Goal: Transaction & Acquisition: Purchase product/service

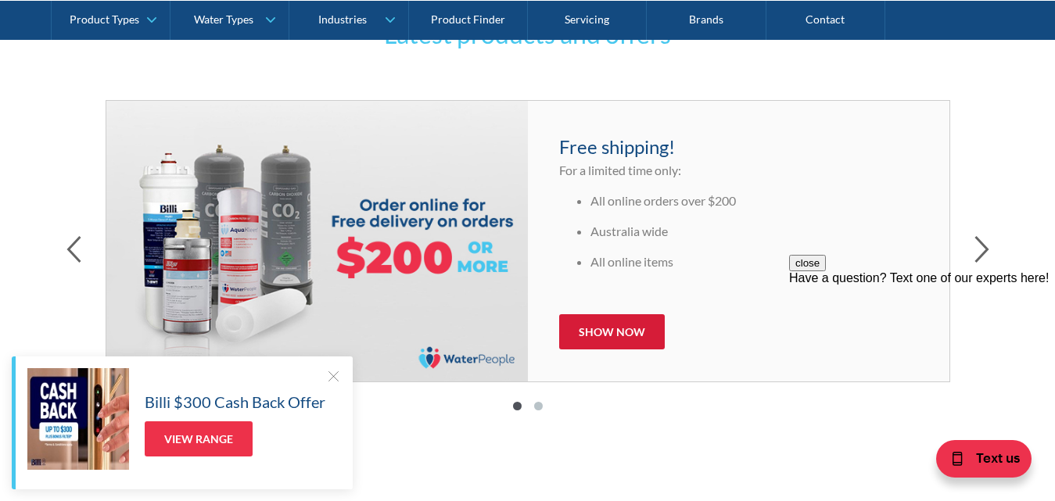
scroll to position [782, 0]
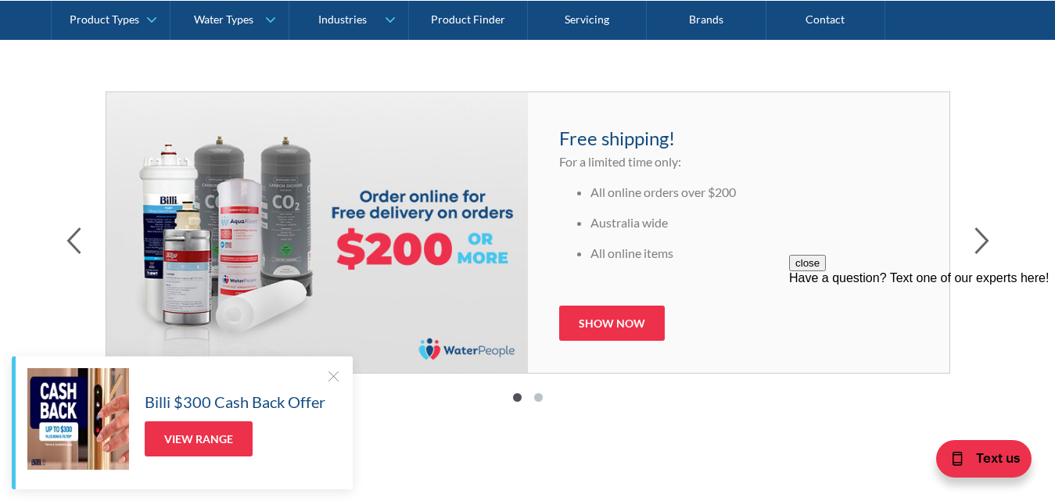
click at [331, 377] on div at bounding box center [333, 376] width 16 height 16
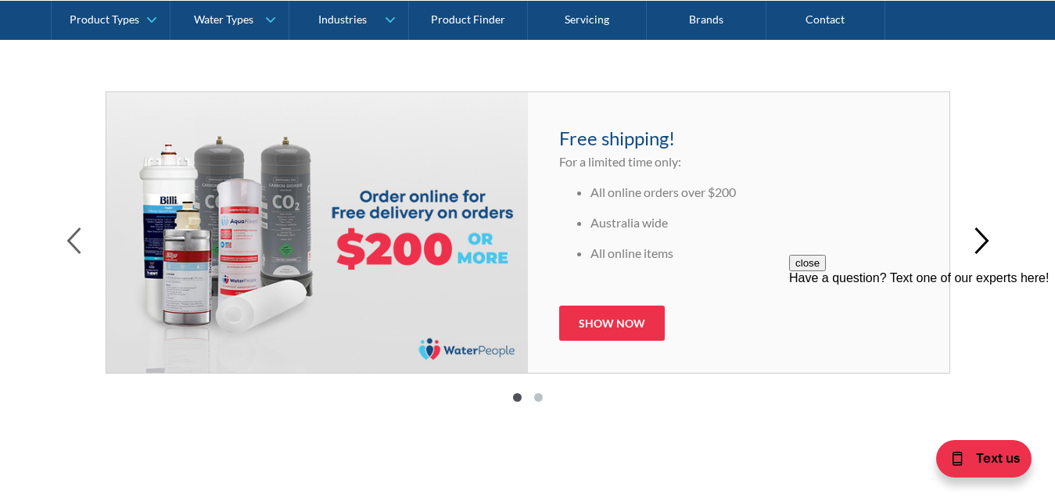
click at [985, 245] on icon "button" at bounding box center [981, 240] width 15 height 27
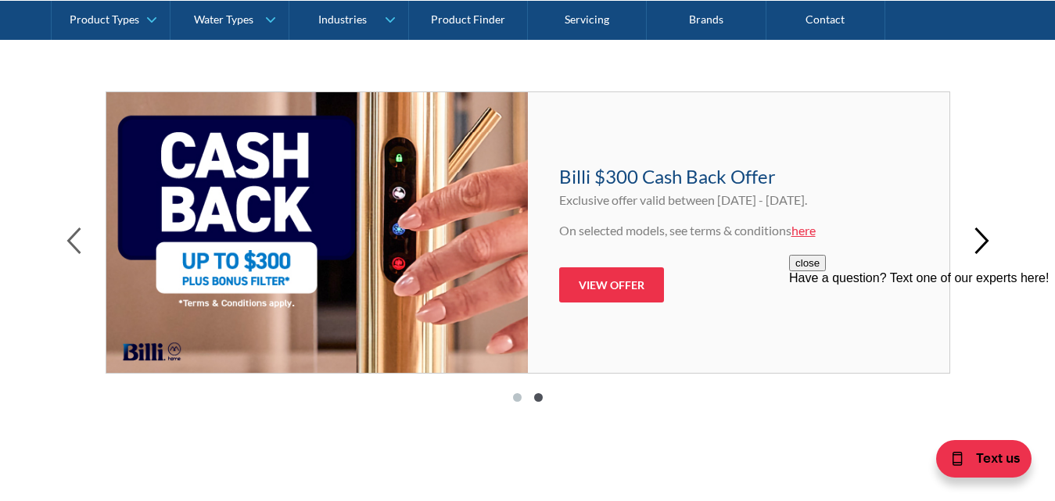
click at [980, 245] on icon "button" at bounding box center [981, 240] width 15 height 27
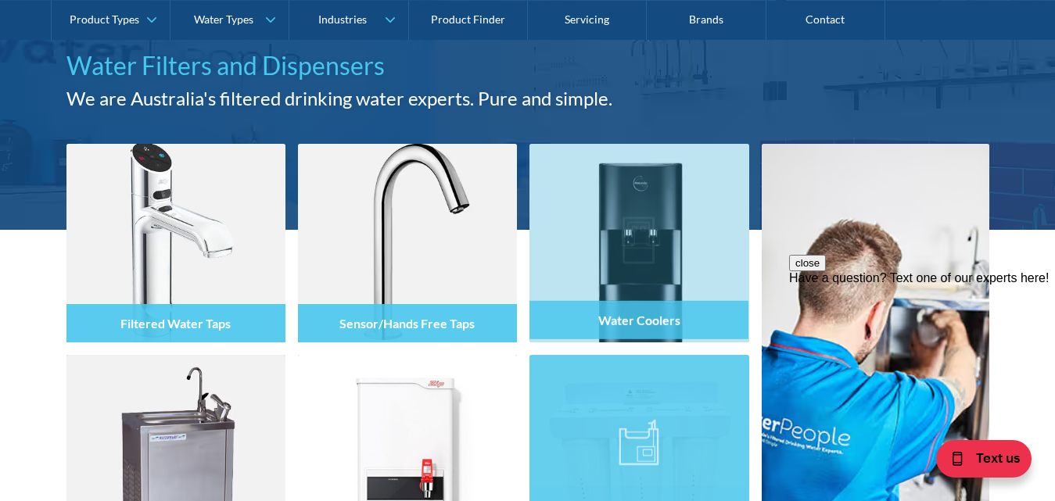
scroll to position [156, 0]
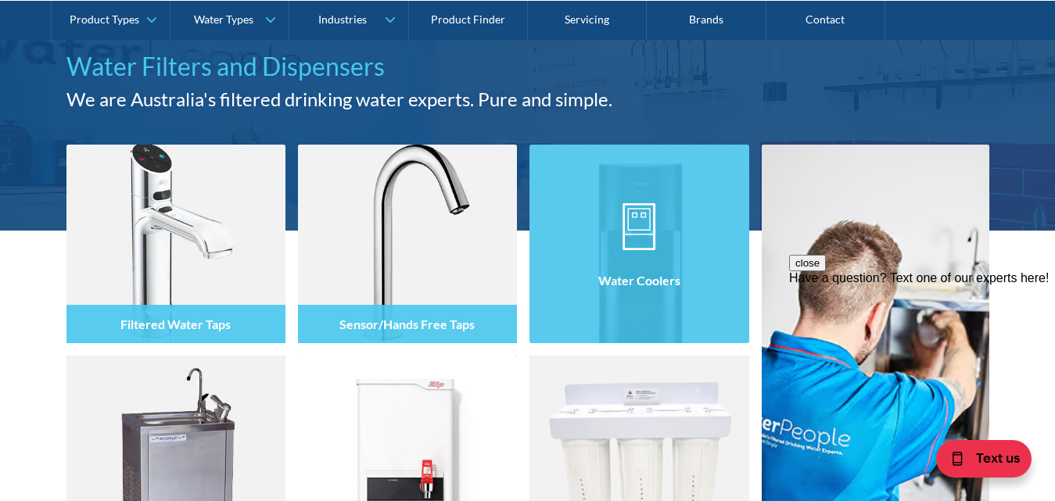
click at [642, 217] on img at bounding box center [638, 226] width 33 height 47
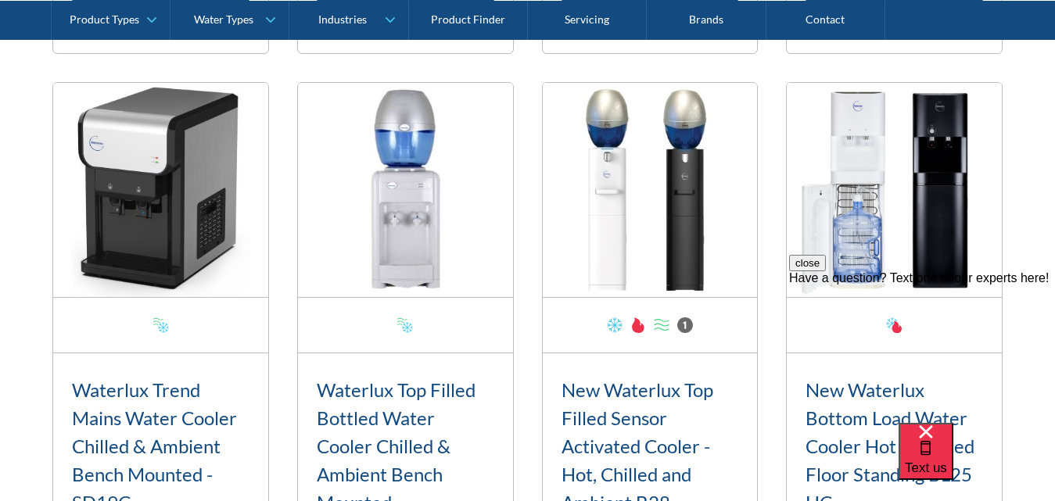
scroll to position [2111, 0]
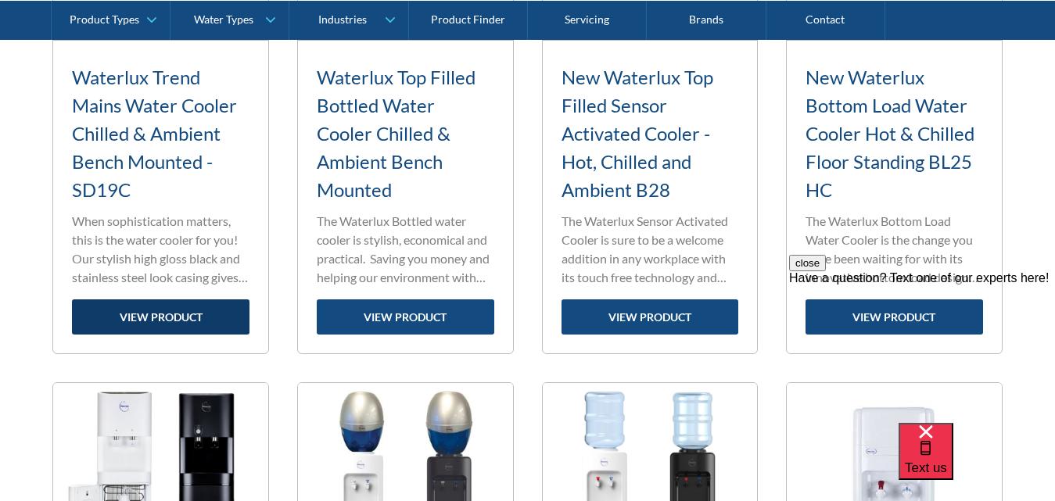
click at [166, 320] on link "view product" at bounding box center [160, 316] width 177 height 35
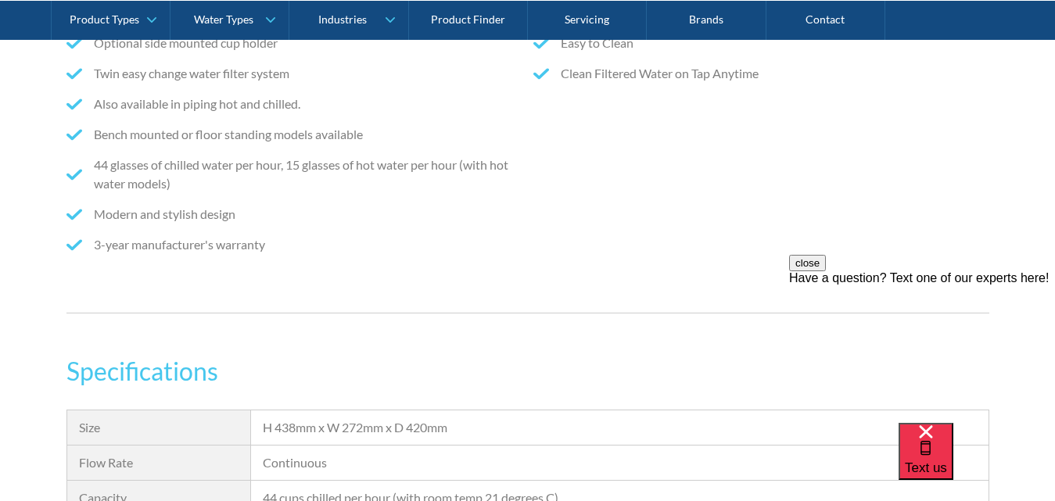
scroll to position [782, 0]
